Goal: Transaction & Acquisition: Purchase product/service

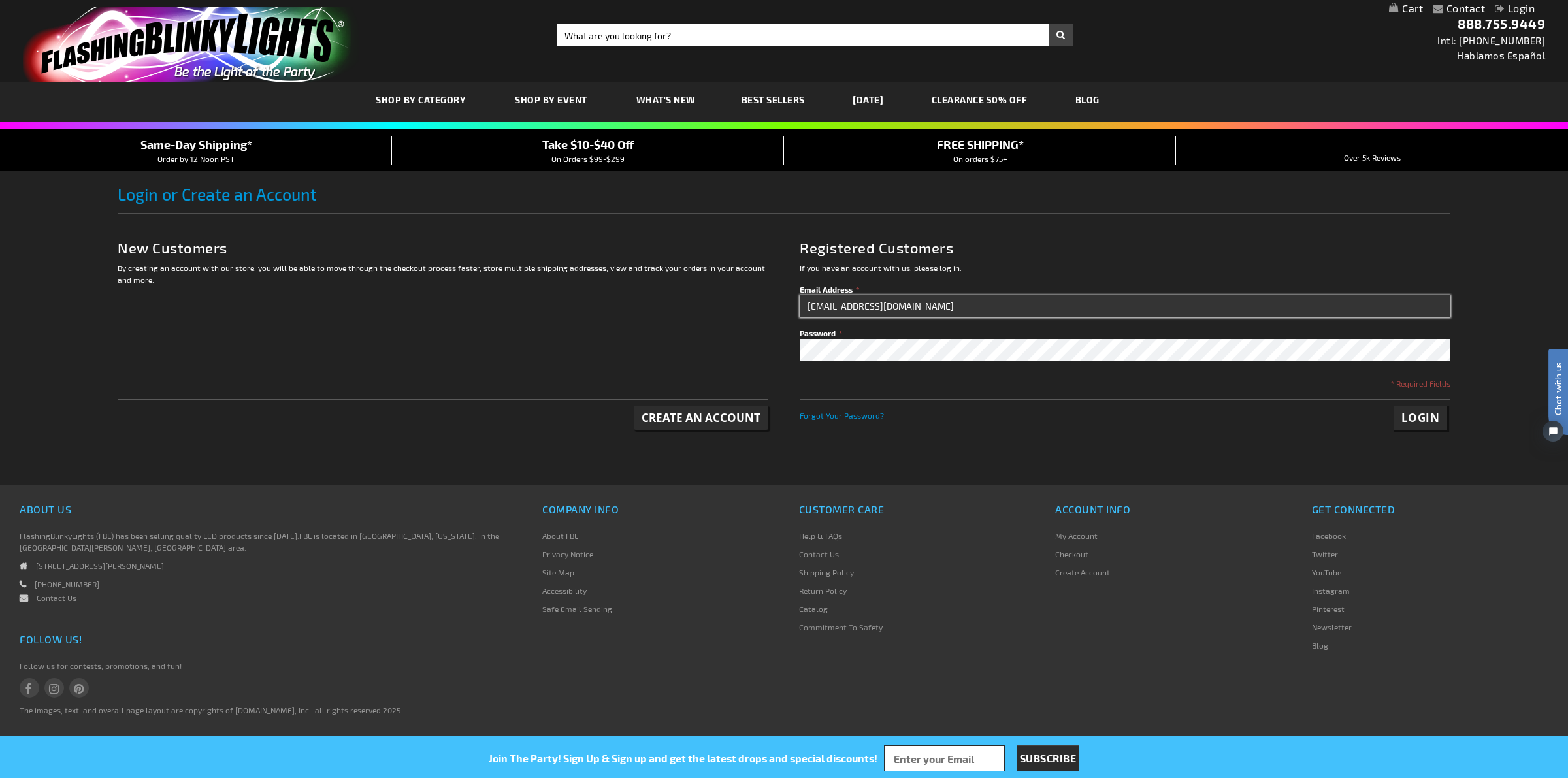
click at [949, 315] on input "50000@fbl.bz" at bounding box center [1125, 307] width 651 height 22
type input "melissa@fbl.biz"
click at [1425, 412] on span "Login" at bounding box center [1420, 418] width 38 height 15
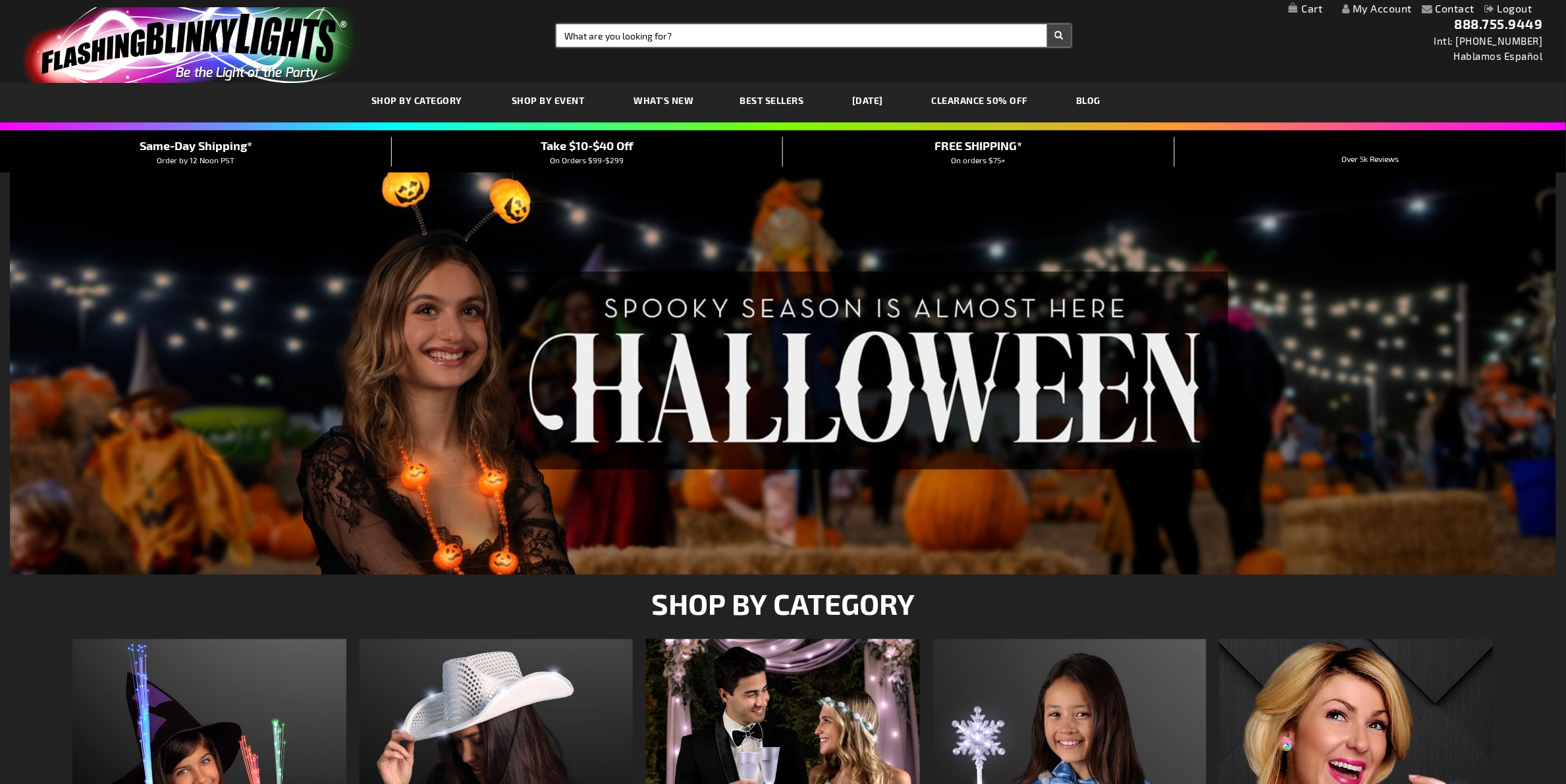
click at [675, 32] on input "Search" at bounding box center [814, 35] width 515 height 22
paste input "12152-MLT"
type input "12152-MLT"
click at [1047, 24] on button "Search" at bounding box center [1059, 35] width 24 height 22
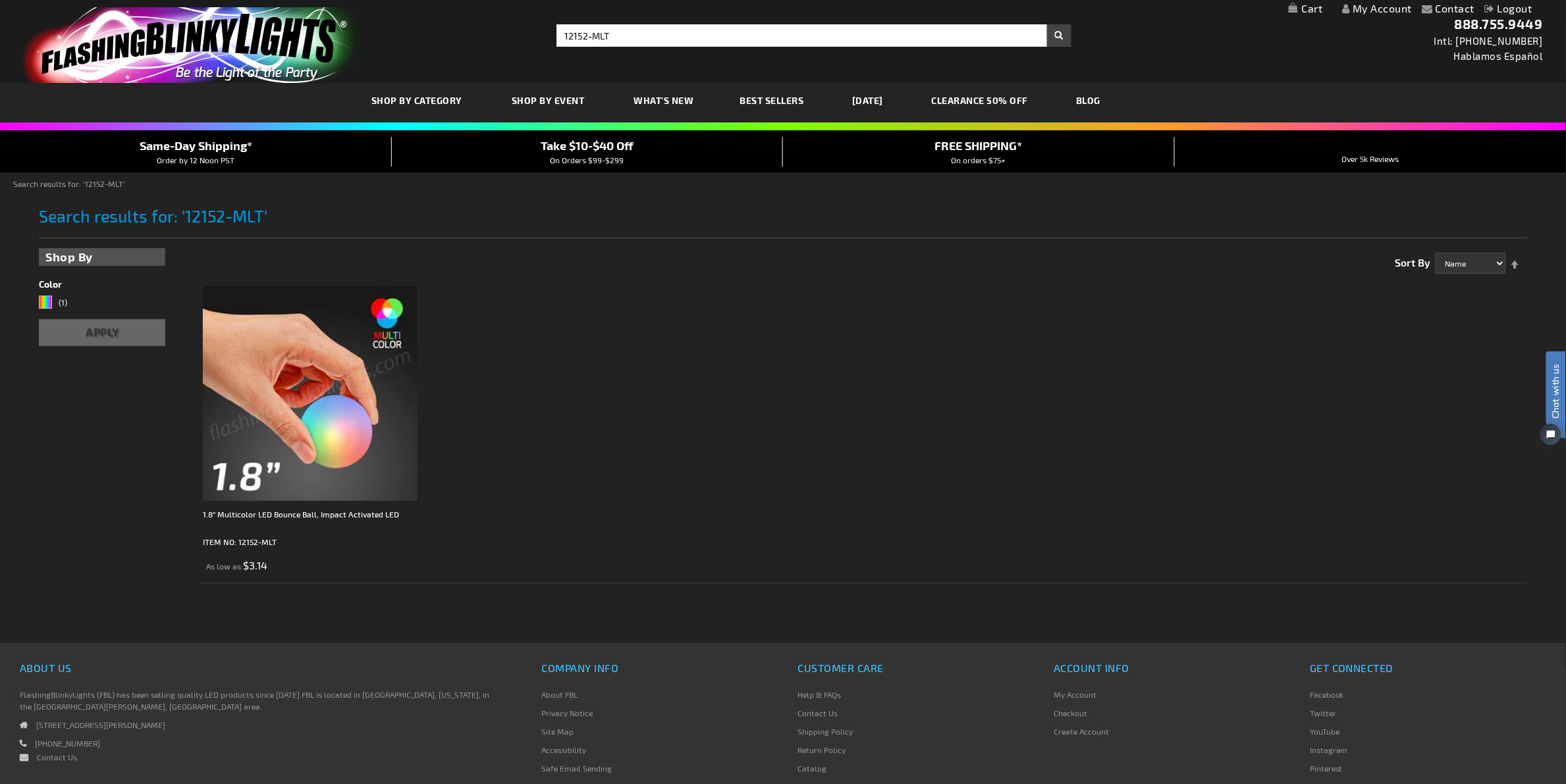
click at [581, 481] on ol "1.8" Multicolor LED Bounce Ball, Impact Activated LED ITEM NO: 12152-MLT As low…" at bounding box center [863, 431] width 1327 height 304
click at [318, 373] on img at bounding box center [310, 393] width 214 height 214
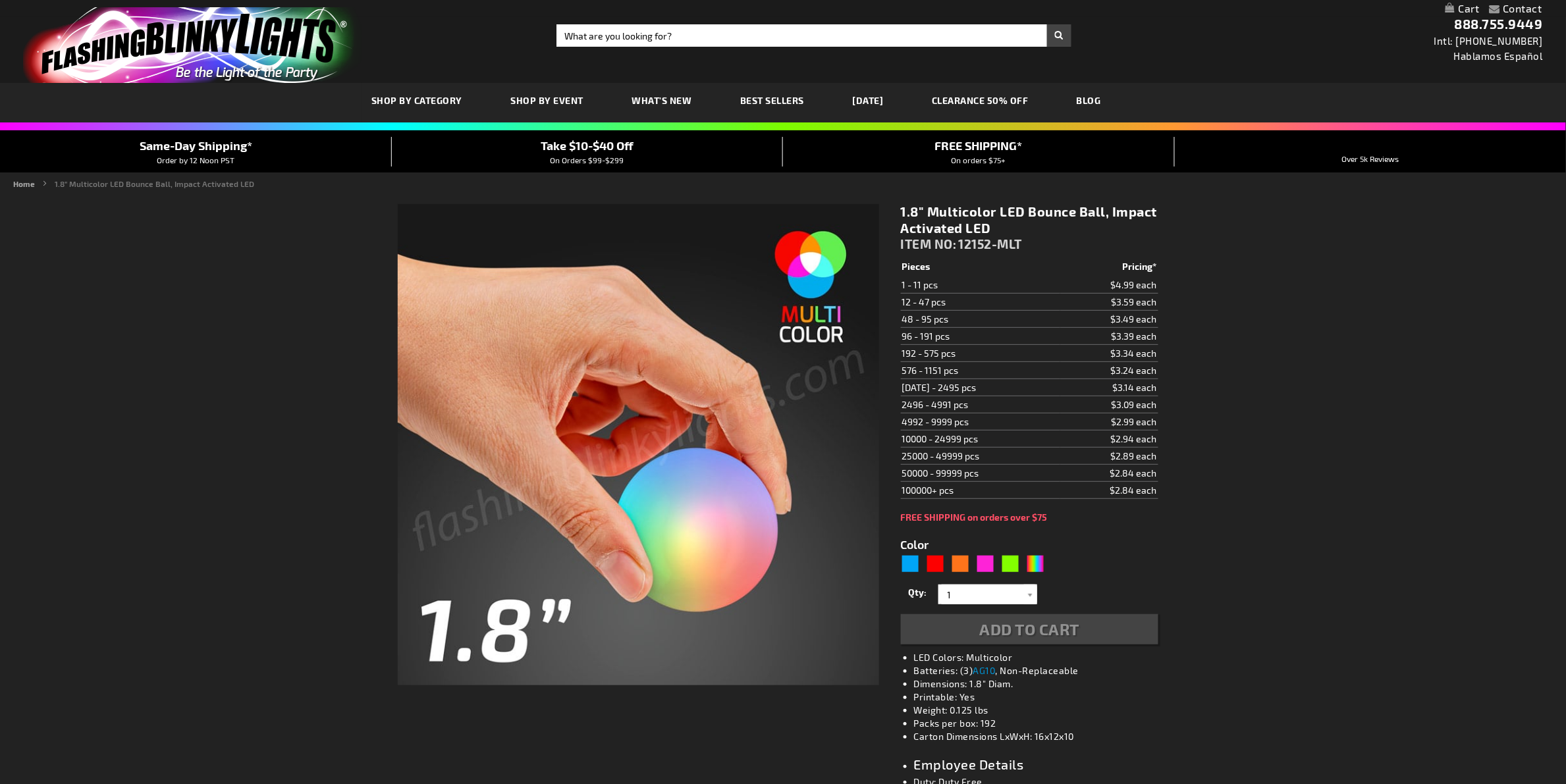
type input "5659"
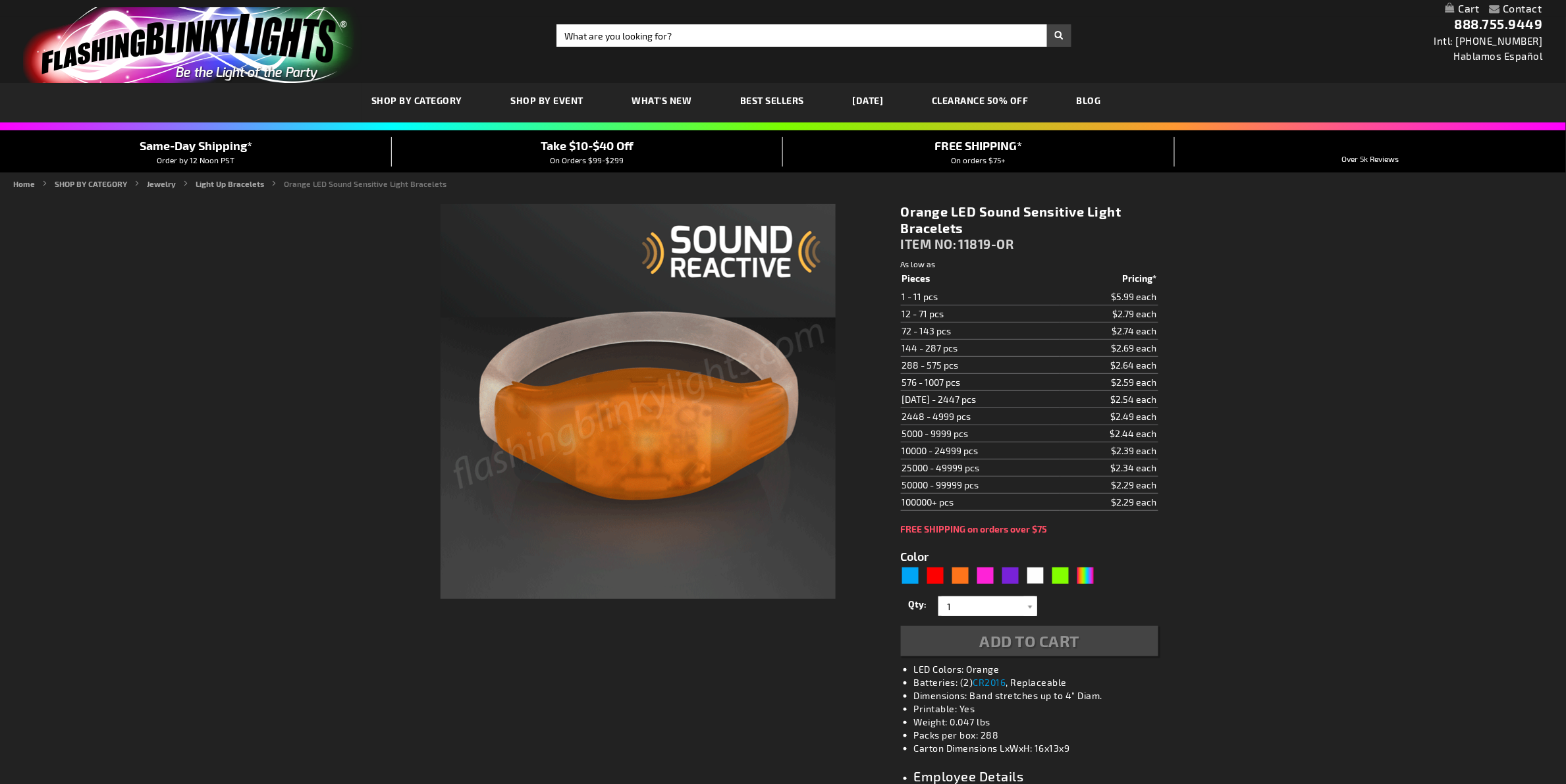
type input "5637"
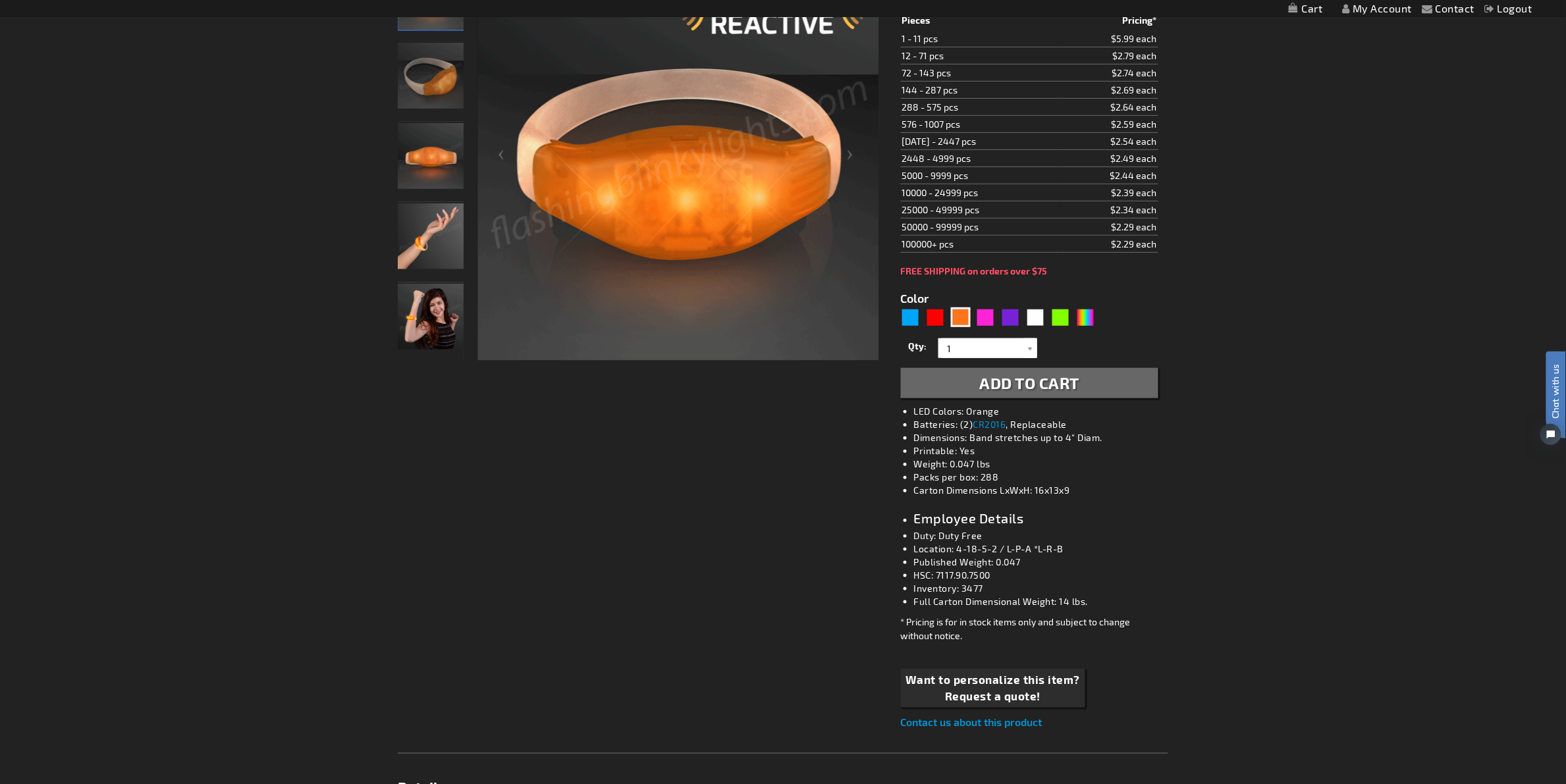
scroll to position [83, 0]
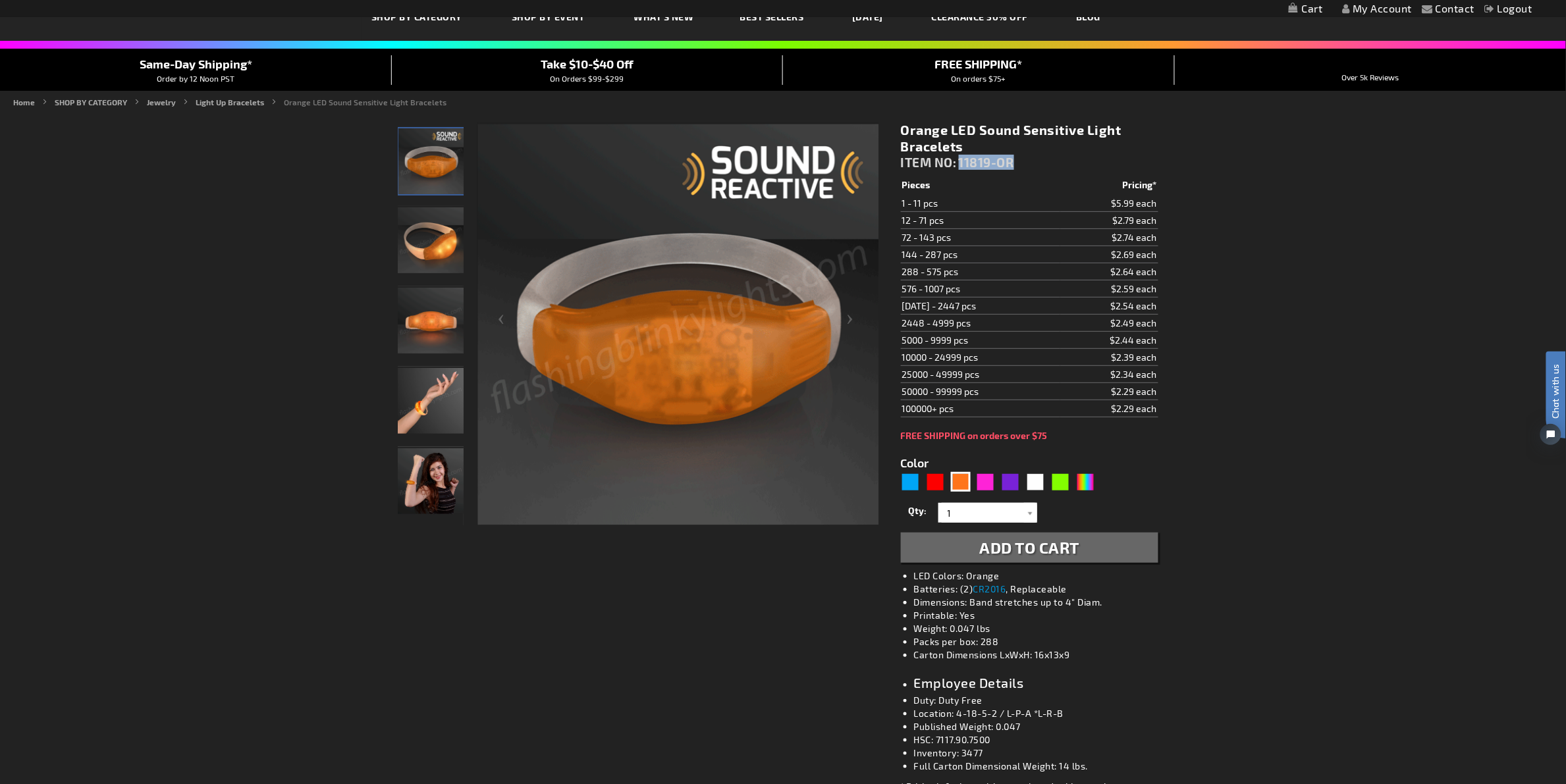
drag, startPoint x: 1018, startPoint y: 164, endPoint x: 960, endPoint y: 161, distance: 58.1
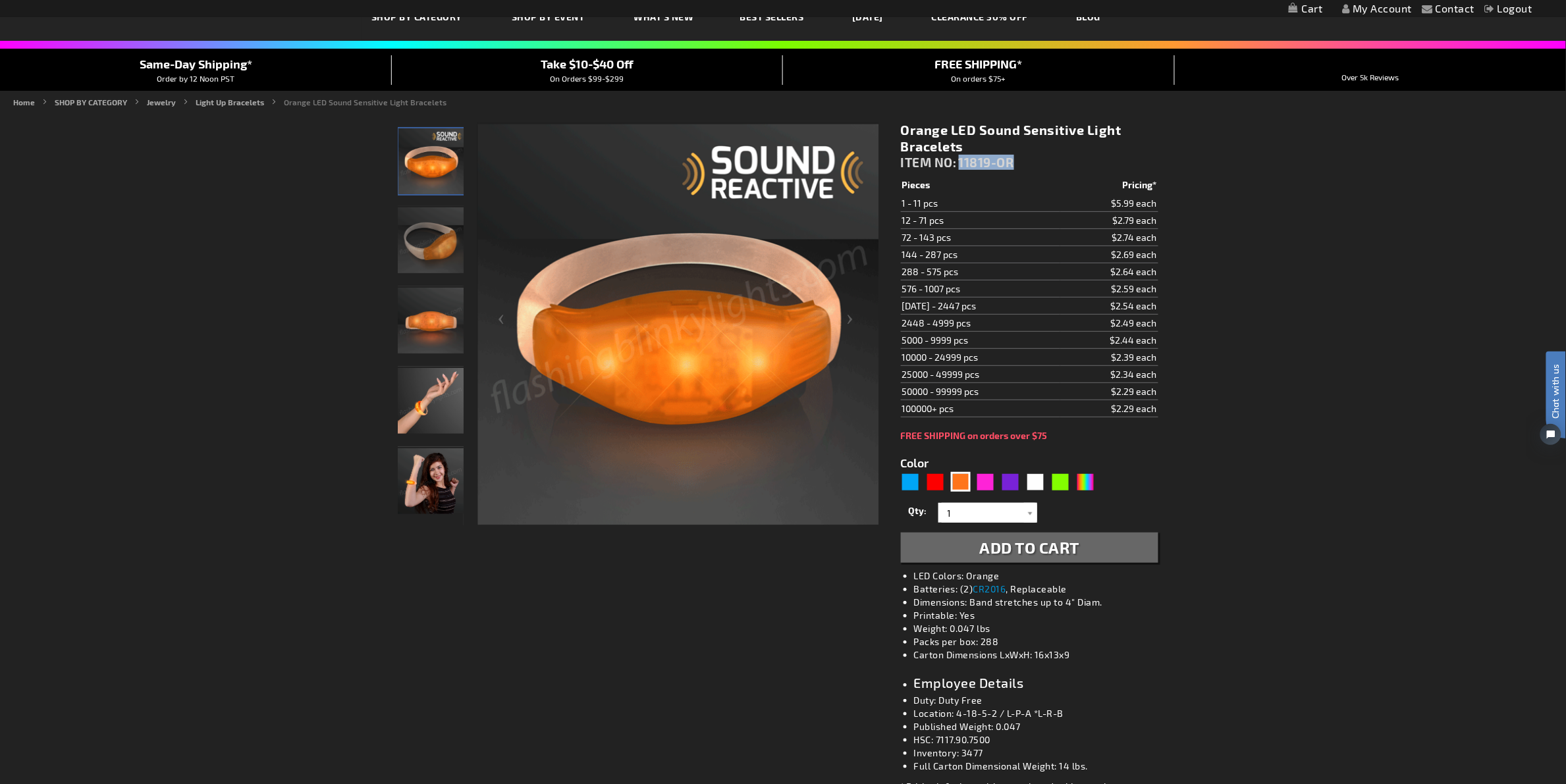
click at [960, 161] on div "Orange LED Sound Sensitive Light Bracelets ITEM NO: 11819-OR" at bounding box center [1029, 148] width 257 height 54
copy span "11819-OR"
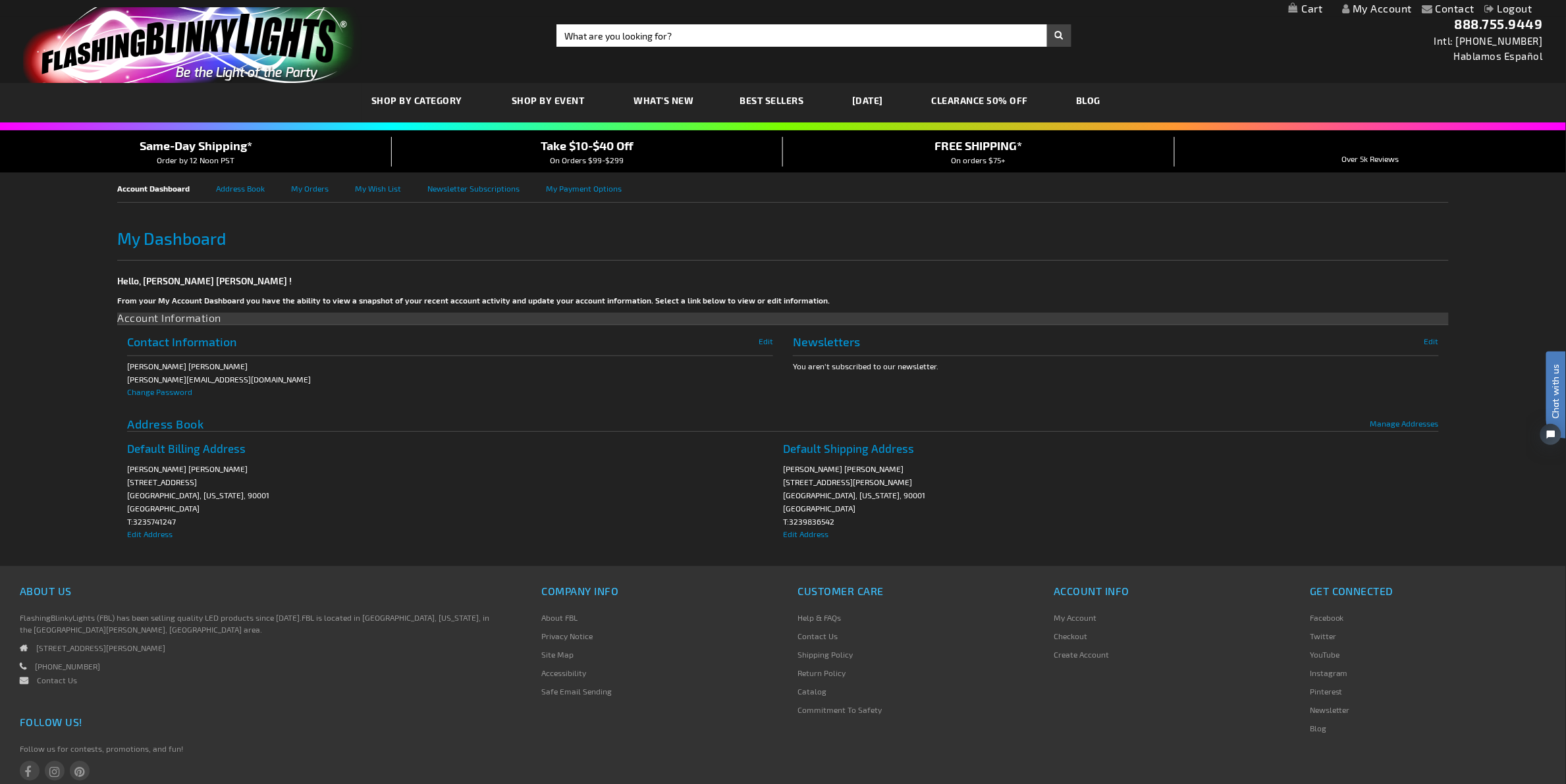
click at [218, 27] on img "store logo" at bounding box center [193, 45] width 339 height 76
